Goal: Information Seeking & Learning: Learn about a topic

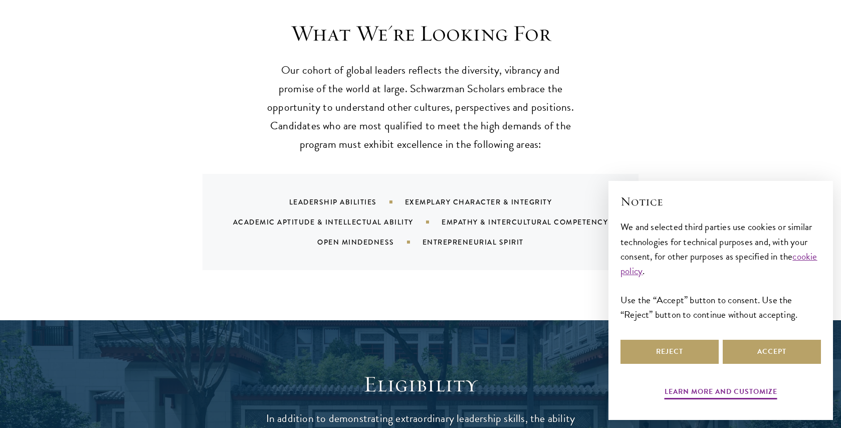
scroll to position [1332, 0]
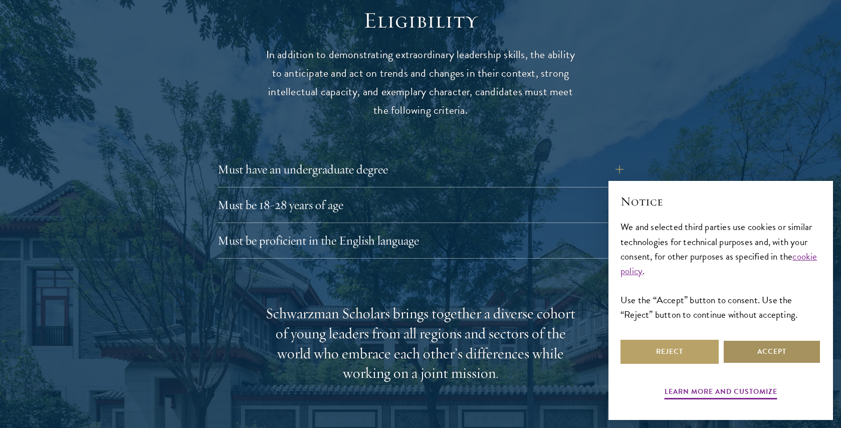
click at [747, 360] on button "Accept" at bounding box center [772, 352] width 98 height 24
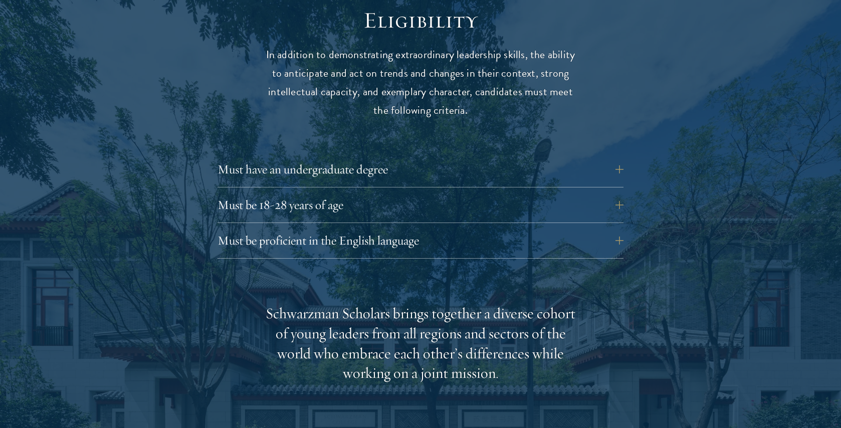
click at [747, 360] on div at bounding box center [420, 369] width 841 height 826
click at [623, 157] on button "Must have an undergraduate degree" at bounding box center [428, 169] width 406 height 24
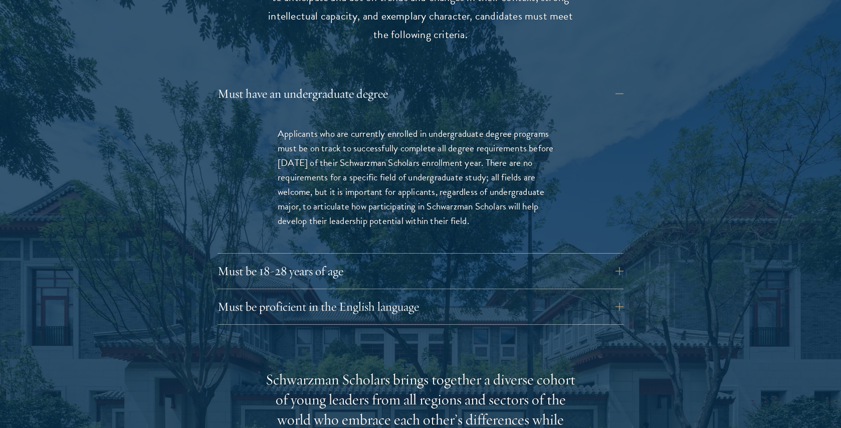
scroll to position [1408, 0]
click at [576, 259] on button "Must be 18-28 years of age" at bounding box center [428, 271] width 406 height 24
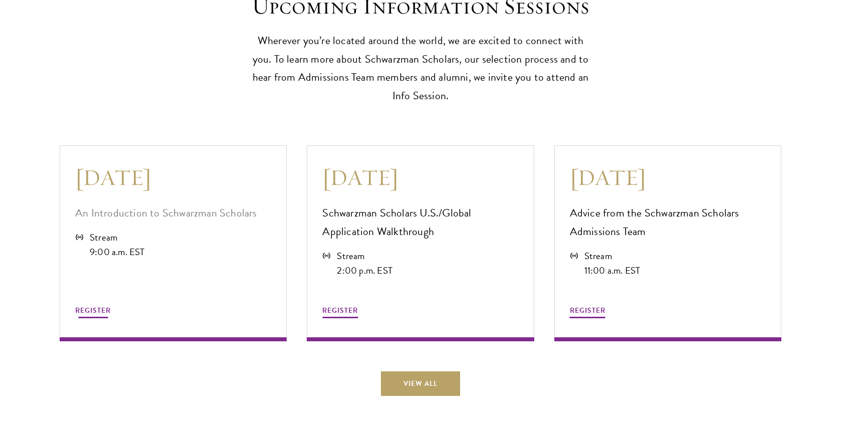
scroll to position [2827, 0]
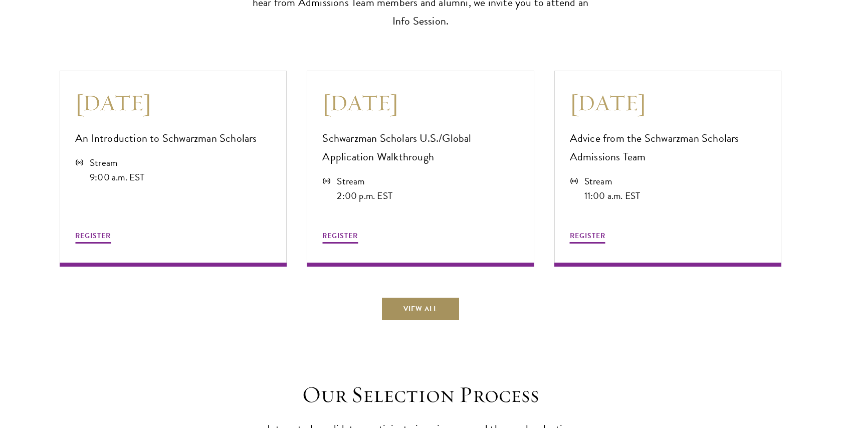
click at [445, 297] on link "View All" at bounding box center [420, 309] width 79 height 24
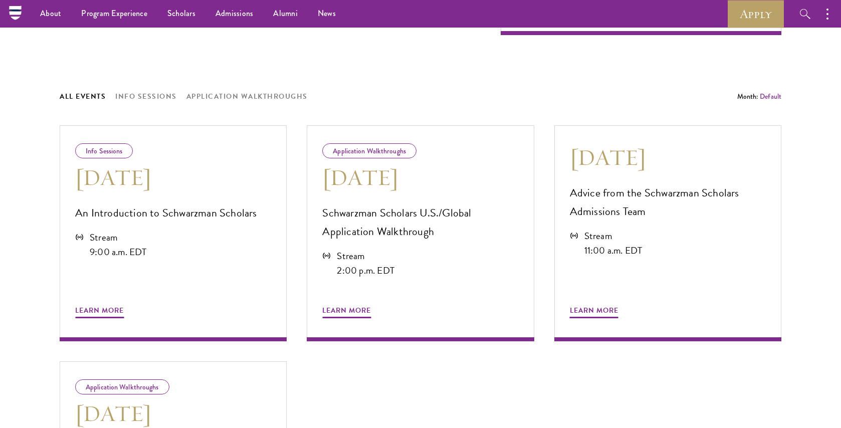
scroll to position [456, 0]
click at [107, 309] on span "Learn More" at bounding box center [99, 313] width 49 height 16
click at [356, 306] on span "Learn More" at bounding box center [346, 313] width 49 height 16
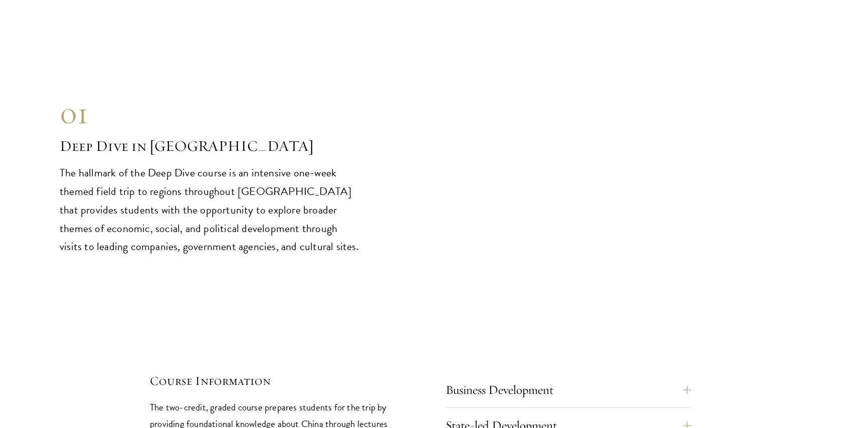
scroll to position [4217, 0]
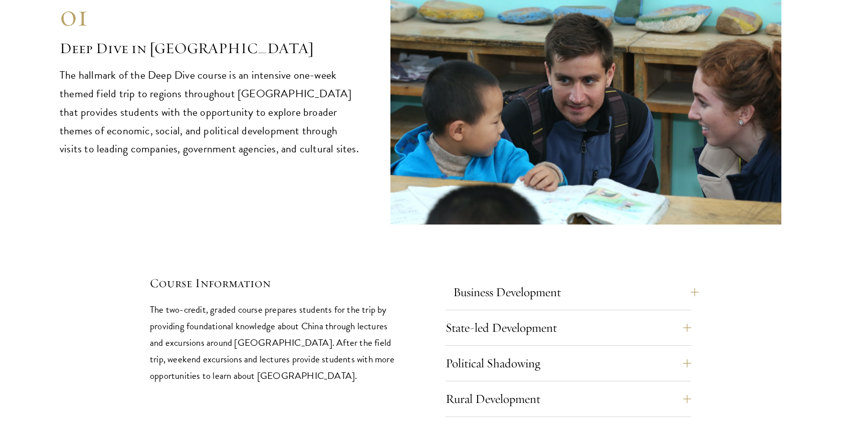
click at [484, 280] on button "Business Development" at bounding box center [576, 292] width 246 height 24
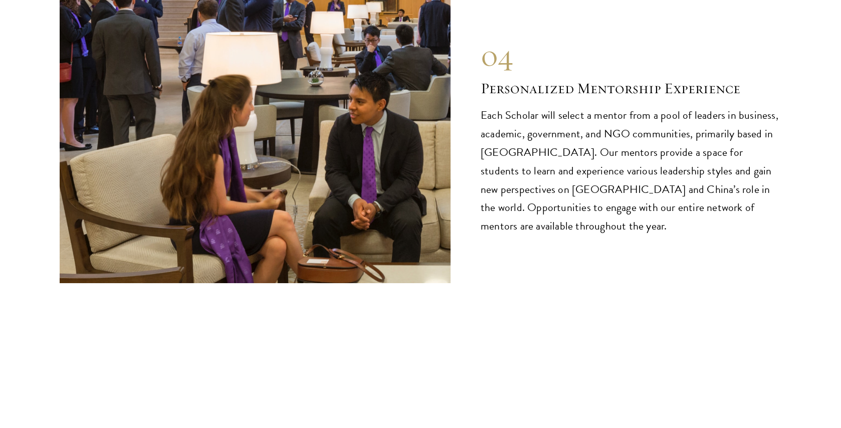
scroll to position [5939, 0]
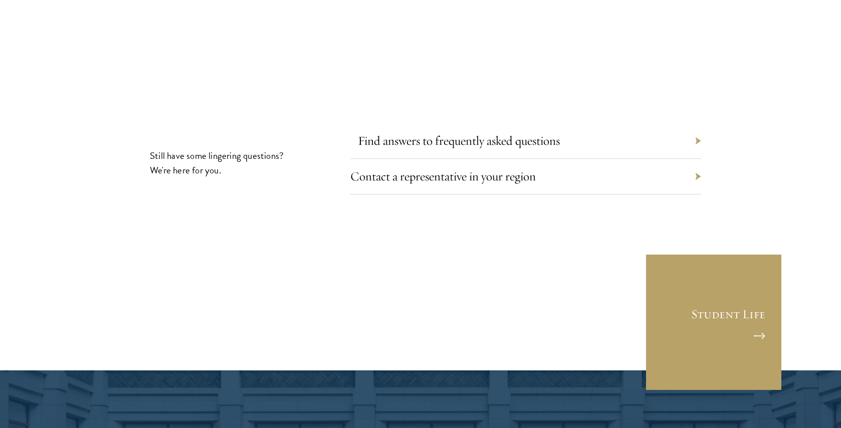
click at [390, 133] on link "Find answers to frequently asked questions" at bounding box center [459, 141] width 202 height 16
click at [442, 168] on link "Contact a representative in your region" at bounding box center [450, 176] width 185 height 16
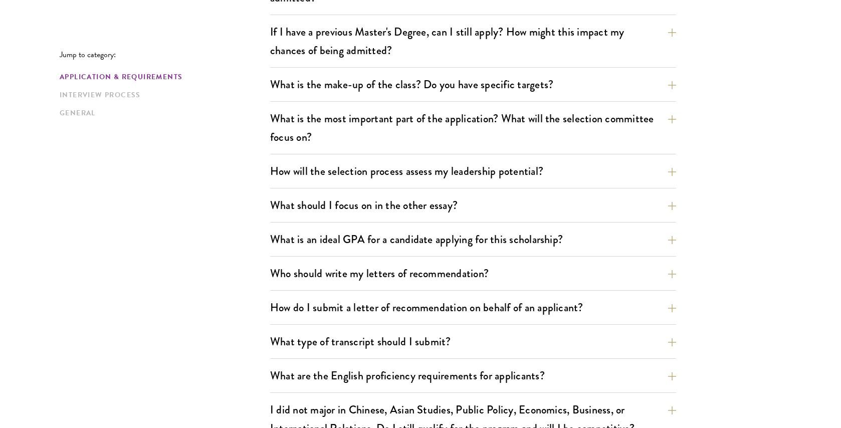
scroll to position [540, 0]
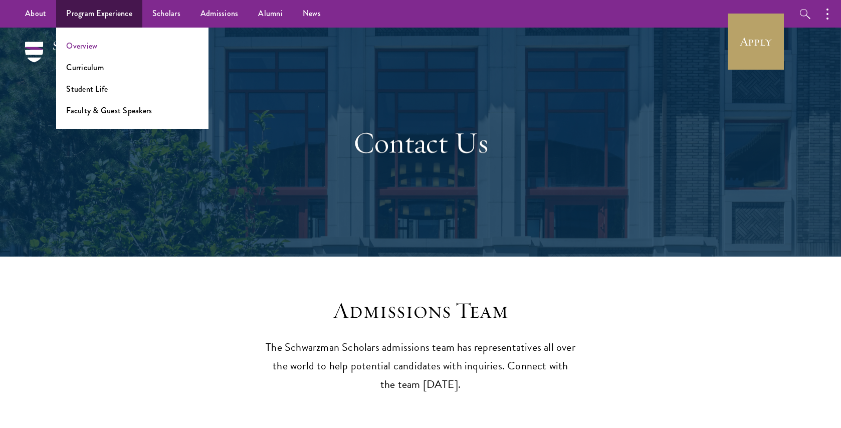
click at [85, 44] on link "Overview" at bounding box center [81, 46] width 31 height 12
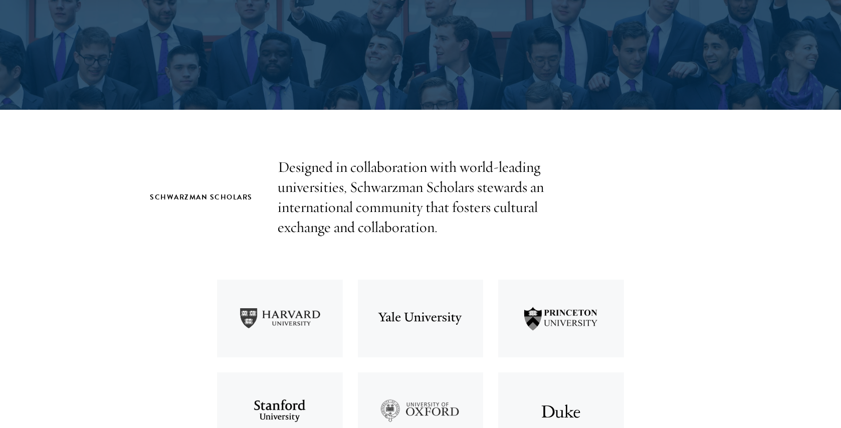
scroll to position [328, 0]
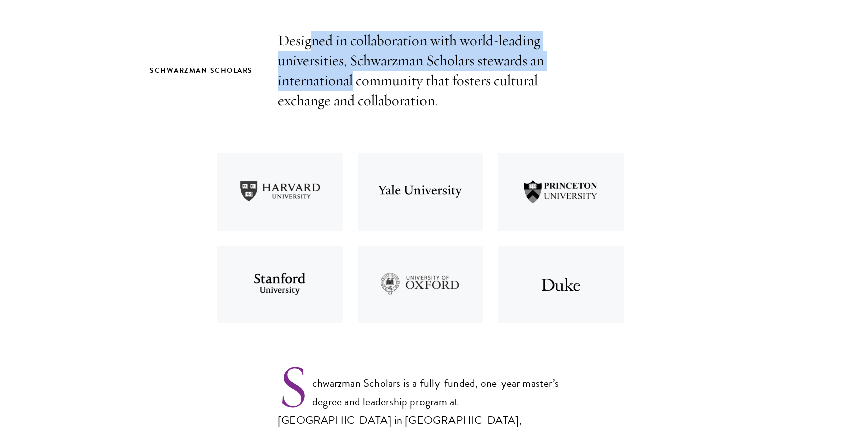
drag, startPoint x: 311, startPoint y: 44, endPoint x: 354, endPoint y: 71, distance: 50.5
click at [354, 71] on p "Designed in collaboration with world-leading universities, Schwarzman Scholars …" at bounding box center [421, 71] width 286 height 80
click at [402, 100] on p "Designed in collaboration with world-leading universities, Schwarzman Scholars …" at bounding box center [421, 71] width 286 height 80
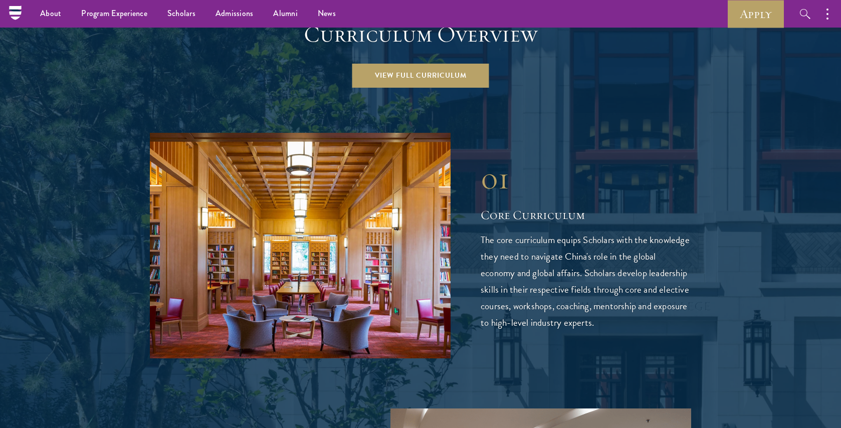
scroll to position [1378, 0]
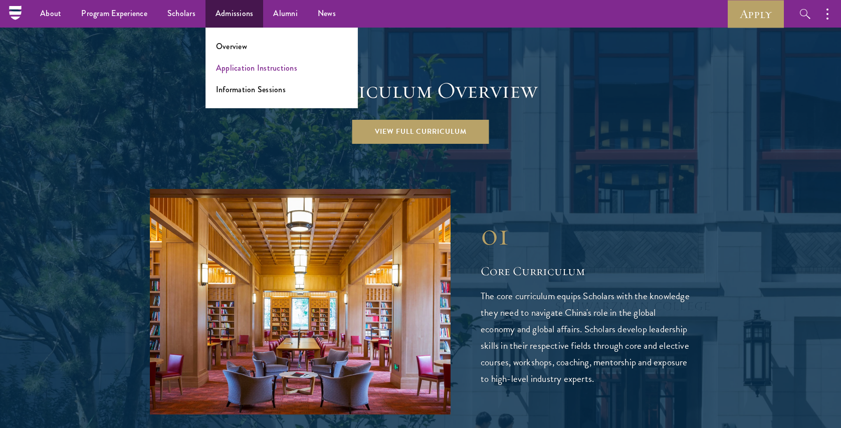
click at [234, 66] on link "Application Instructions" at bounding box center [256, 68] width 81 height 12
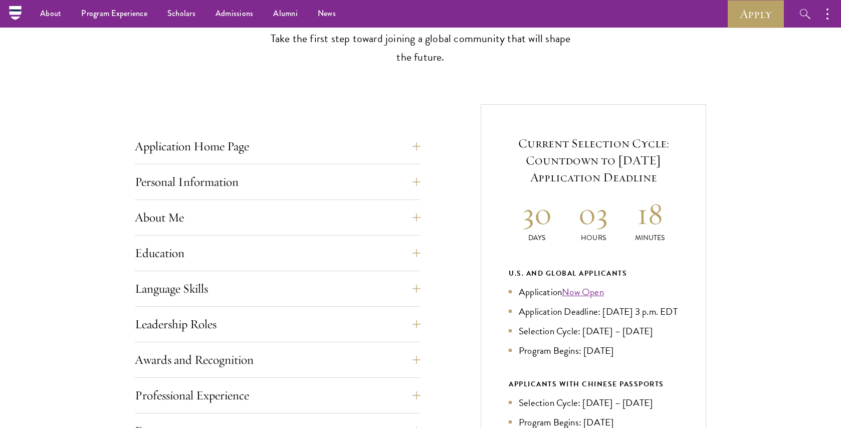
scroll to position [255, 0]
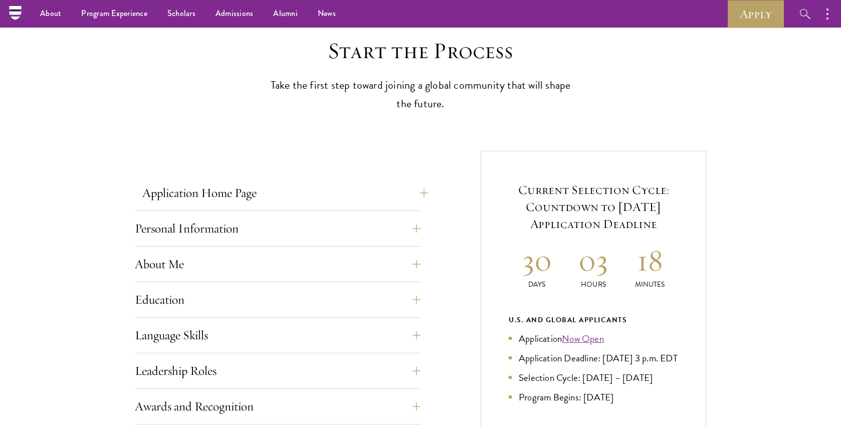
click at [227, 187] on button "Application Home Page" at bounding box center [285, 193] width 286 height 24
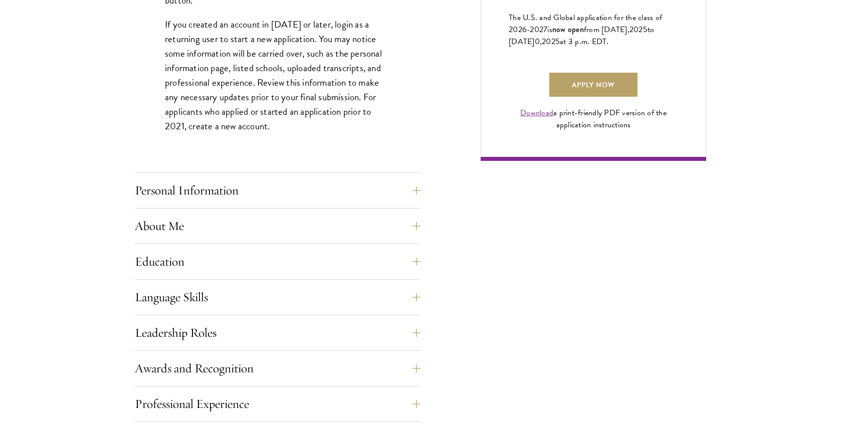
scroll to position [740, 0]
click at [188, 182] on button "Personal Information" at bounding box center [285, 190] width 286 height 24
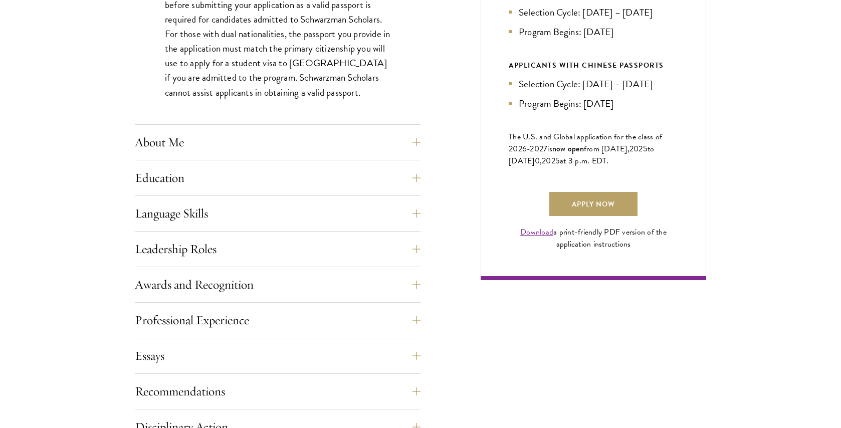
scroll to position [634, 0]
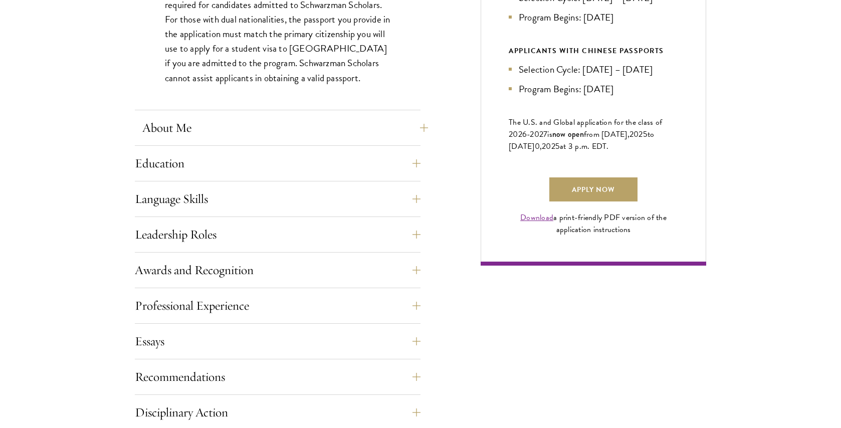
click at [145, 125] on button "About Me" at bounding box center [285, 128] width 286 height 24
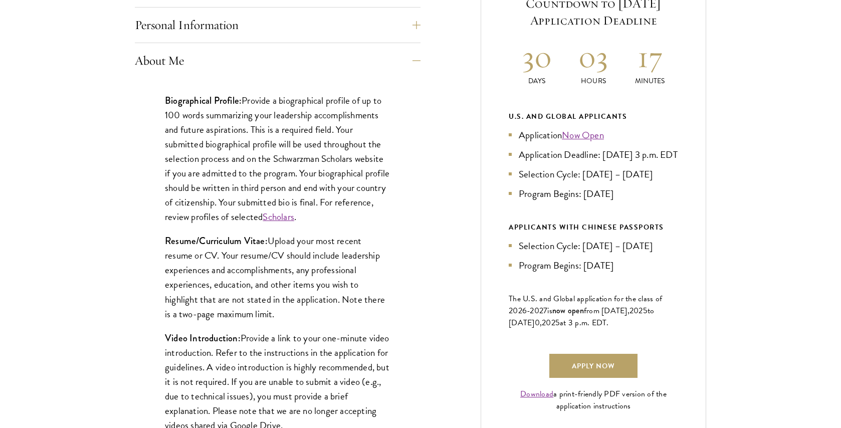
scroll to position [457, 0]
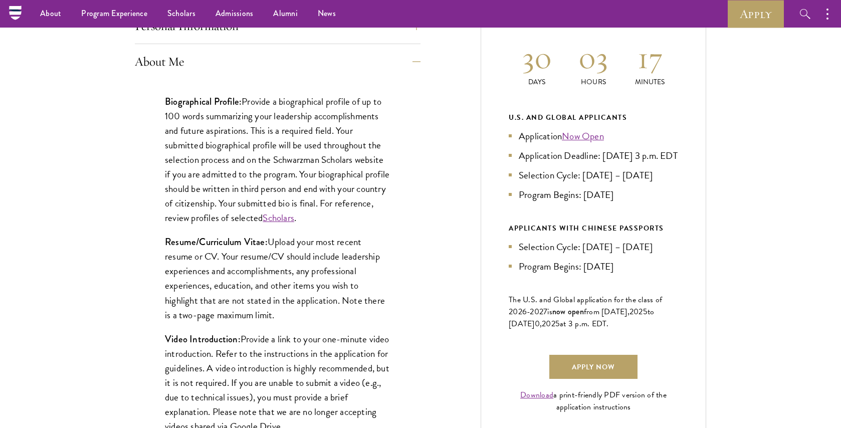
click at [294, 218] on link "Scholars" at bounding box center [279, 217] width 32 height 15
click at [136, 215] on div "Biographical Profile: Provide a biographical profile of up to 100 words summari…" at bounding box center [278, 322] width 286 height 486
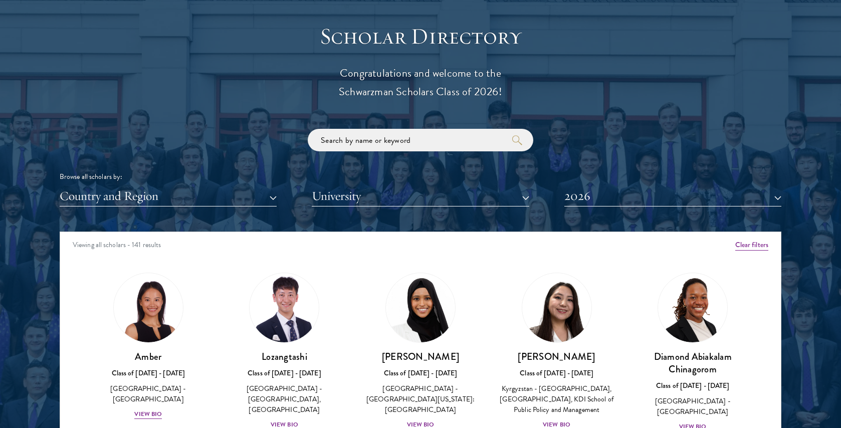
scroll to position [1251, 0]
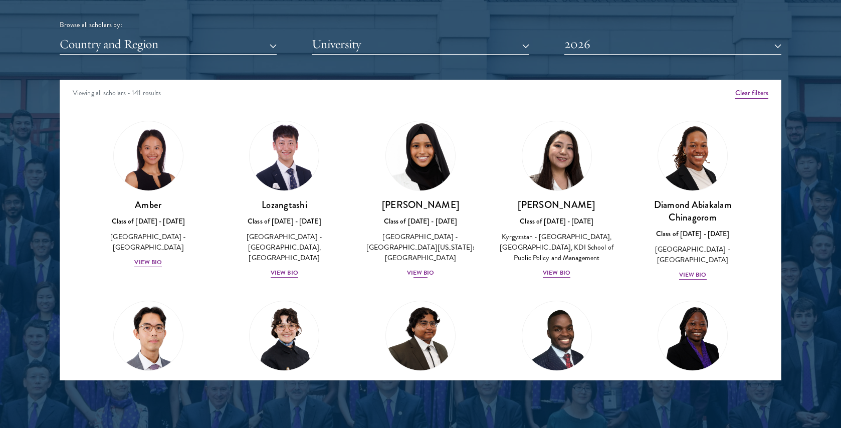
click at [420, 268] on div "View Bio" at bounding box center [421, 273] width 28 height 10
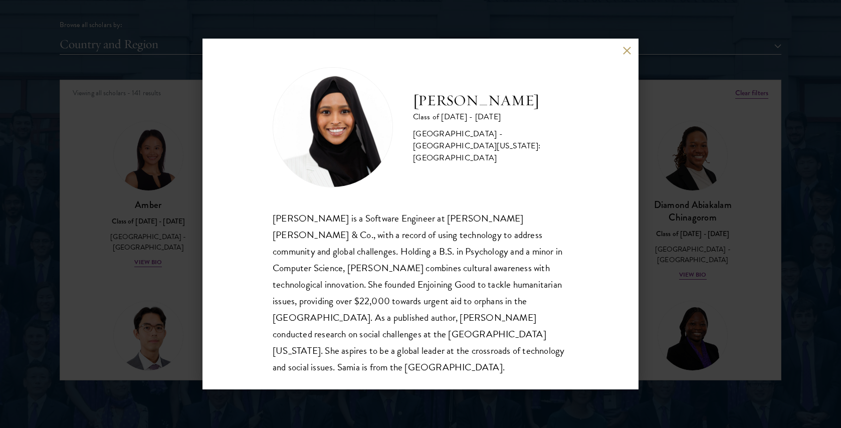
scroll to position [1, 0]
